Goal: Information Seeking & Learning: Learn about a topic

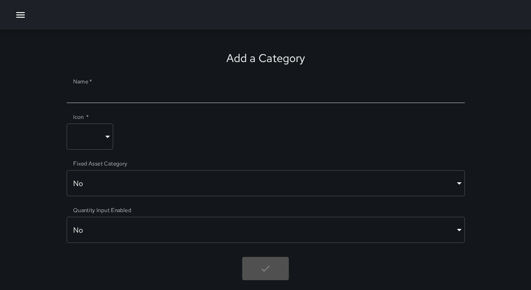
click at [16, 16] on icon "button" at bounding box center [20, 14] width 11 height 11
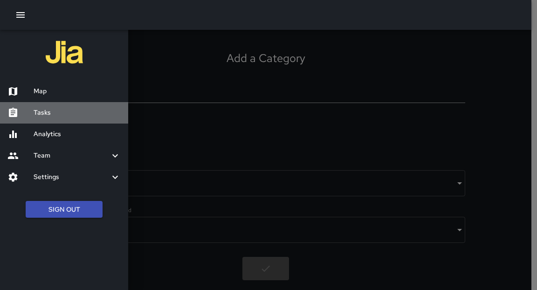
click at [49, 116] on h6 "Tasks" at bounding box center [77, 113] width 87 height 10
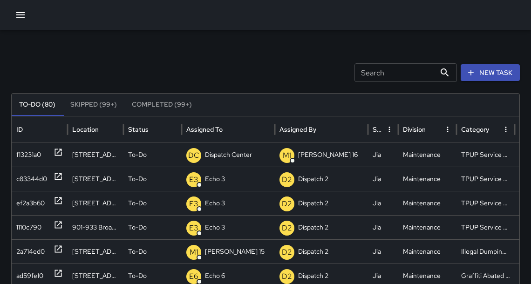
click at [23, 14] on icon "button" at bounding box center [20, 14] width 11 height 11
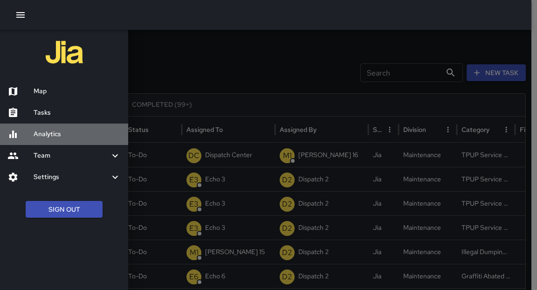
click at [49, 132] on h6 "Analytics" at bounding box center [77, 134] width 87 height 10
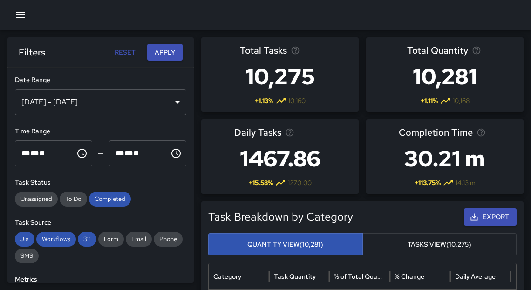
click at [23, 14] on icon "button" at bounding box center [20, 14] width 11 height 11
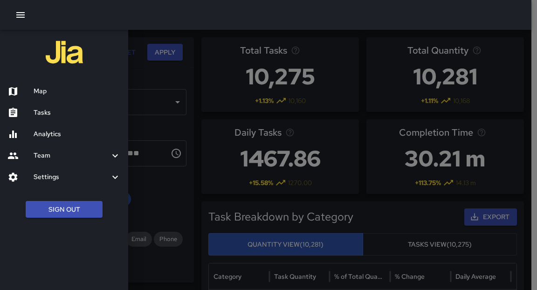
click at [41, 113] on h6 "Tasks" at bounding box center [77, 113] width 87 height 10
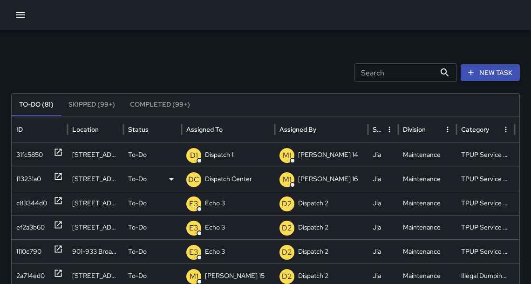
click at [233, 179] on p "Dispatch Center" at bounding box center [228, 179] width 47 height 24
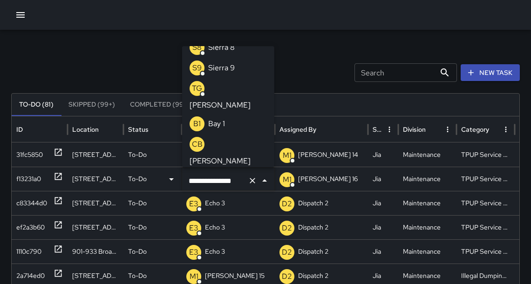
click at [240, 183] on input "**********" at bounding box center [215, 181] width 58 height 18
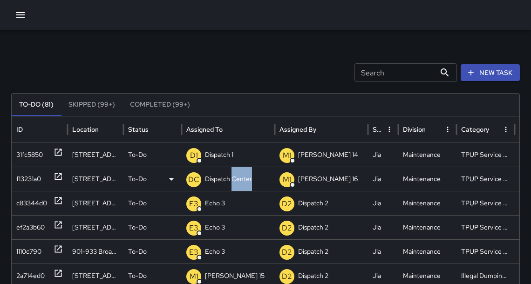
click at [240, 183] on p "Dispatch Center" at bounding box center [228, 179] width 47 height 24
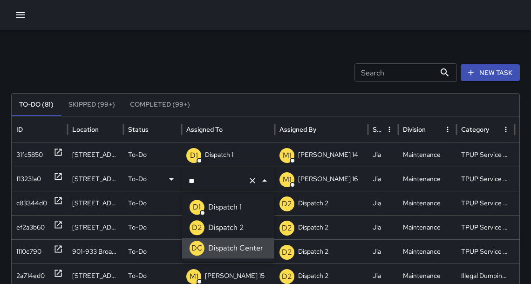
type input "*"
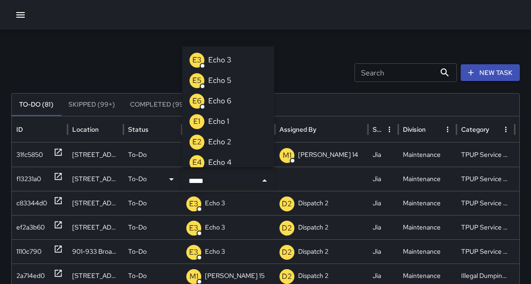
type input "******"
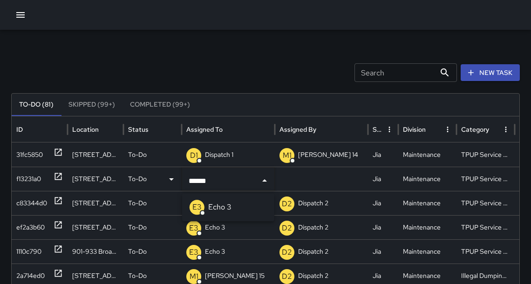
click at [229, 203] on p "Echo 3" at bounding box center [219, 207] width 23 height 11
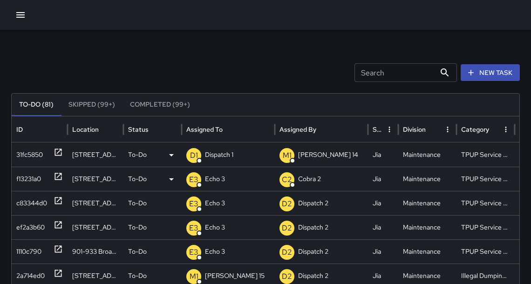
click at [213, 152] on p "Dispatch 1" at bounding box center [219, 155] width 28 height 24
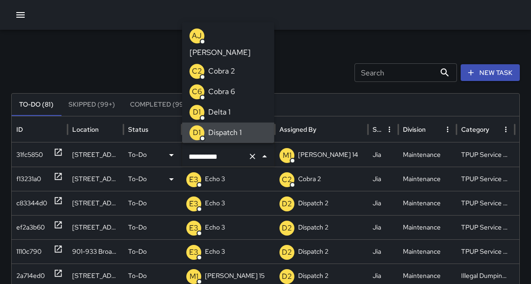
click at [214, 156] on input "**********" at bounding box center [215, 157] width 58 height 18
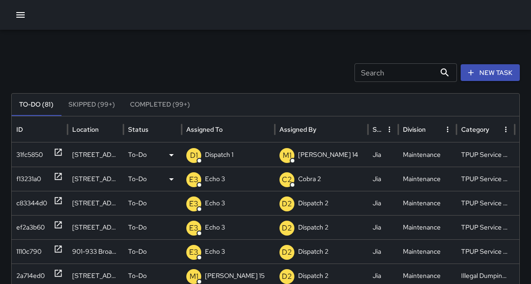
click at [214, 156] on p "Dispatch 1" at bounding box center [219, 155] width 28 height 24
click at [212, 157] on p "Dispatch 1" at bounding box center [219, 155] width 28 height 24
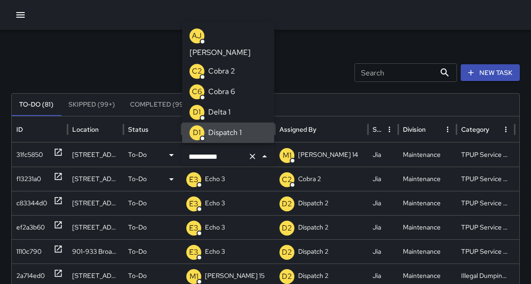
click at [212, 157] on input "**********" at bounding box center [215, 157] width 58 height 18
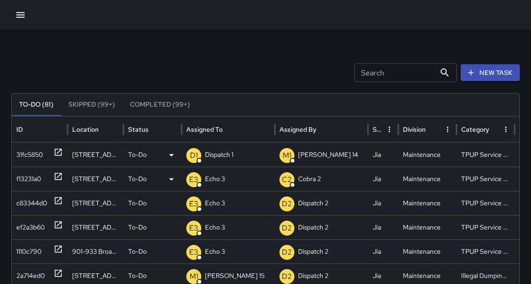
click at [212, 157] on p "Dispatch 1" at bounding box center [219, 155] width 28 height 24
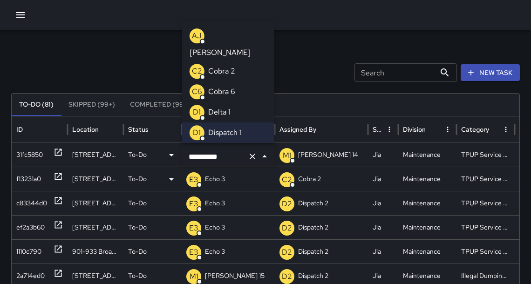
click at [219, 148] on p "Echo 3" at bounding box center [219, 153] width 23 height 11
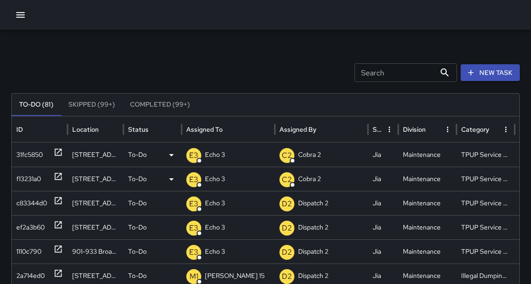
click at [26, 16] on button "button" at bounding box center [20, 15] width 19 height 19
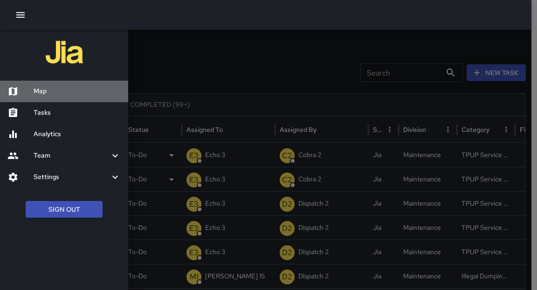
click at [39, 92] on h6 "Map" at bounding box center [77, 91] width 87 height 10
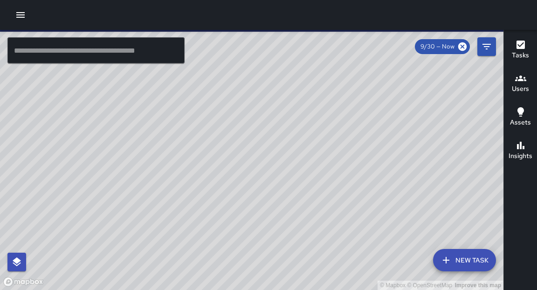
drag, startPoint x: 306, startPoint y: 119, endPoint x: 285, endPoint y: 196, distance: 79.7
click at [285, 196] on div "© Mapbox © OpenStreetMap Improve this map" at bounding box center [251, 160] width 503 height 260
drag, startPoint x: 310, startPoint y: 113, endPoint x: 306, endPoint y: 140, distance: 27.4
click at [306, 142] on div "© Mapbox © OpenStreetMap Improve this map" at bounding box center [251, 160] width 503 height 260
drag, startPoint x: 301, startPoint y: 127, endPoint x: 291, endPoint y: 256, distance: 129.4
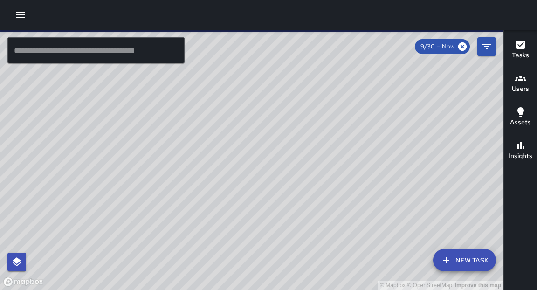
click at [295, 272] on div "© Mapbox © OpenStreetMap Improve this map" at bounding box center [251, 160] width 503 height 260
drag, startPoint x: 336, startPoint y: 135, endPoint x: 332, endPoint y: 161, distance: 26.4
click at [332, 161] on div "© Mapbox © OpenStreetMap Improve this map" at bounding box center [251, 160] width 503 height 260
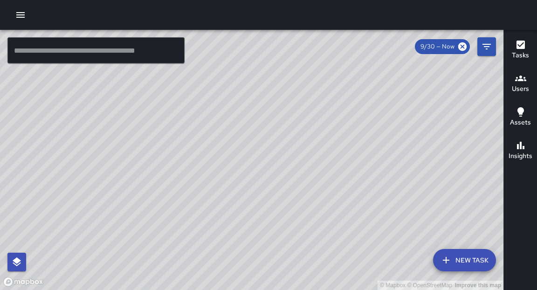
drag, startPoint x: 209, startPoint y: 66, endPoint x: 318, endPoint y: 194, distance: 167.9
click at [318, 194] on div "© Mapbox © OpenStreetMap Improve this map" at bounding box center [251, 160] width 503 height 260
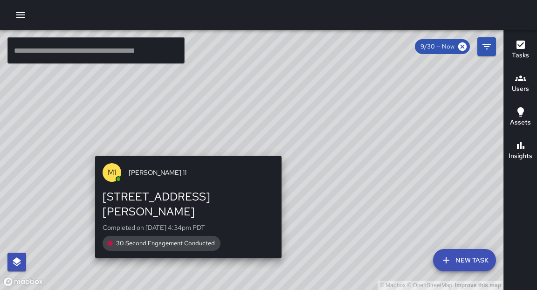
click at [181, 147] on div "© Mapbox © OpenStreetMap Improve this map M1 [PERSON_NAME] [STREET_ADDRESS][PER…" at bounding box center [251, 160] width 503 height 260
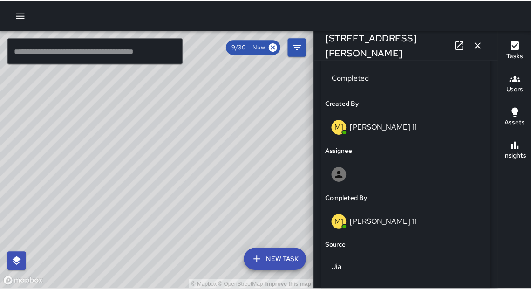
scroll to position [621, 0]
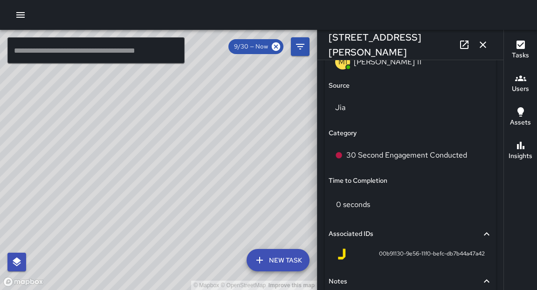
click at [485, 47] on icon "button" at bounding box center [482, 44] width 11 height 11
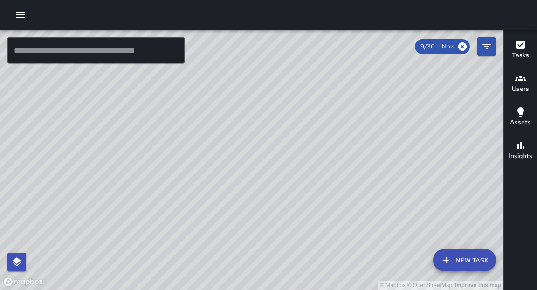
drag, startPoint x: 378, startPoint y: 181, endPoint x: 375, endPoint y: 143, distance: 37.9
click at [375, 143] on div "© Mapbox © OpenStreetMap Improve this map" at bounding box center [251, 160] width 503 height 260
drag, startPoint x: 415, startPoint y: 216, endPoint x: 455, endPoint y: 93, distance: 128.8
click at [455, 93] on div "© Mapbox © OpenStreetMap Improve this map" at bounding box center [251, 160] width 503 height 260
click at [27, 17] on button "button" at bounding box center [20, 15] width 19 height 19
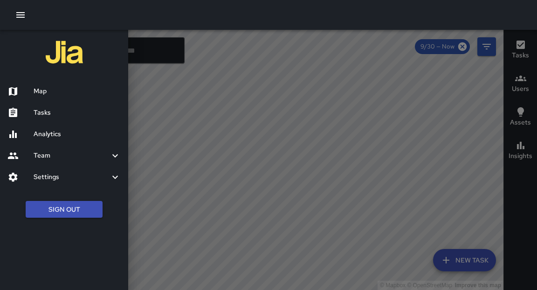
click at [35, 139] on div "Analytics" at bounding box center [64, 134] width 128 height 21
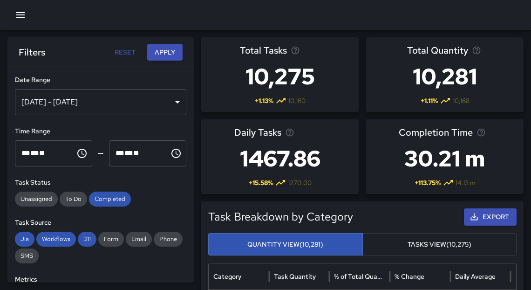
click at [159, 103] on div "[DATE] - [DATE]" at bounding box center [101, 102] width 172 height 26
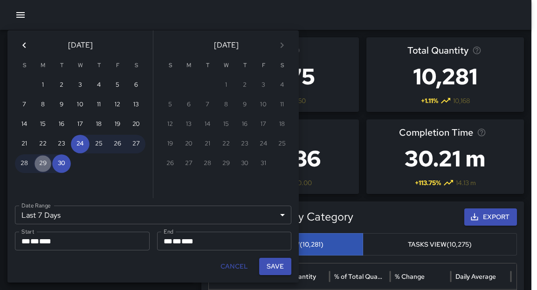
click at [44, 166] on button "29" at bounding box center [43, 163] width 19 height 19
type input "******"
type input "**********"
click at [44, 166] on button "29" at bounding box center [43, 163] width 19 height 19
type input "**********"
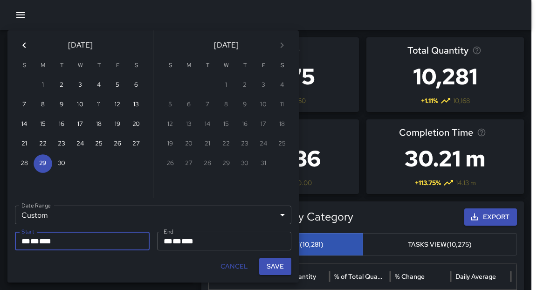
click at [283, 267] on button "Save" at bounding box center [275, 266] width 32 height 17
type input "**********"
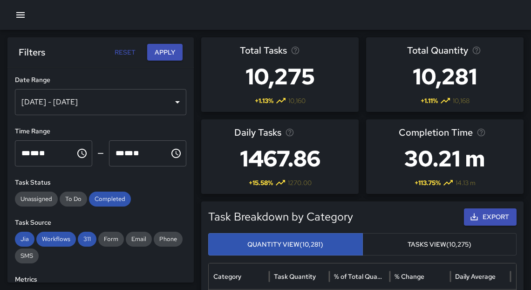
click at [172, 55] on button "Apply" at bounding box center [164, 52] width 35 height 17
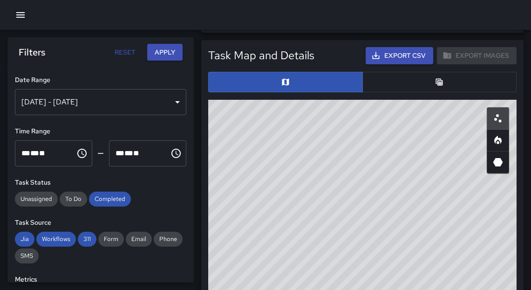
scroll to position [522, 0]
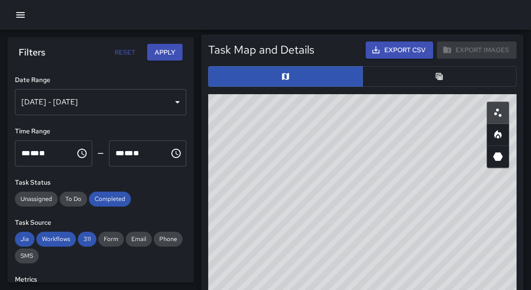
click at [397, 51] on button "Export CSV" at bounding box center [400, 49] width 68 height 17
